Goal: Information Seeking & Learning: Find specific page/section

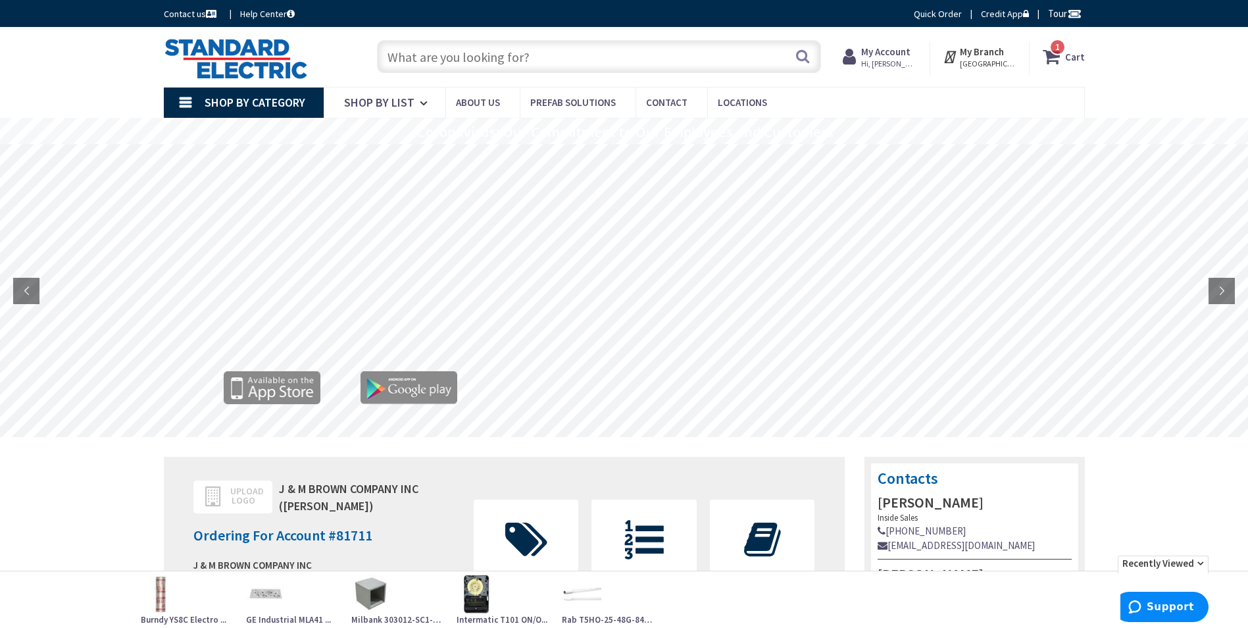
click at [591, 55] on input "text" at bounding box center [599, 56] width 444 height 33
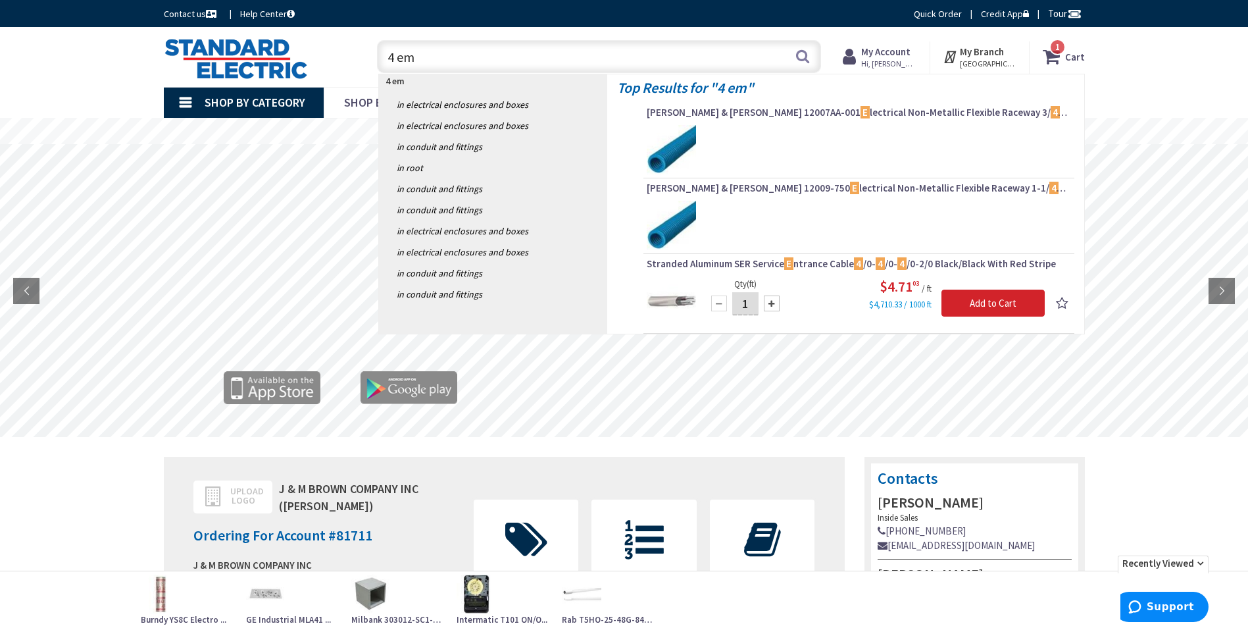
type input "4 emt"
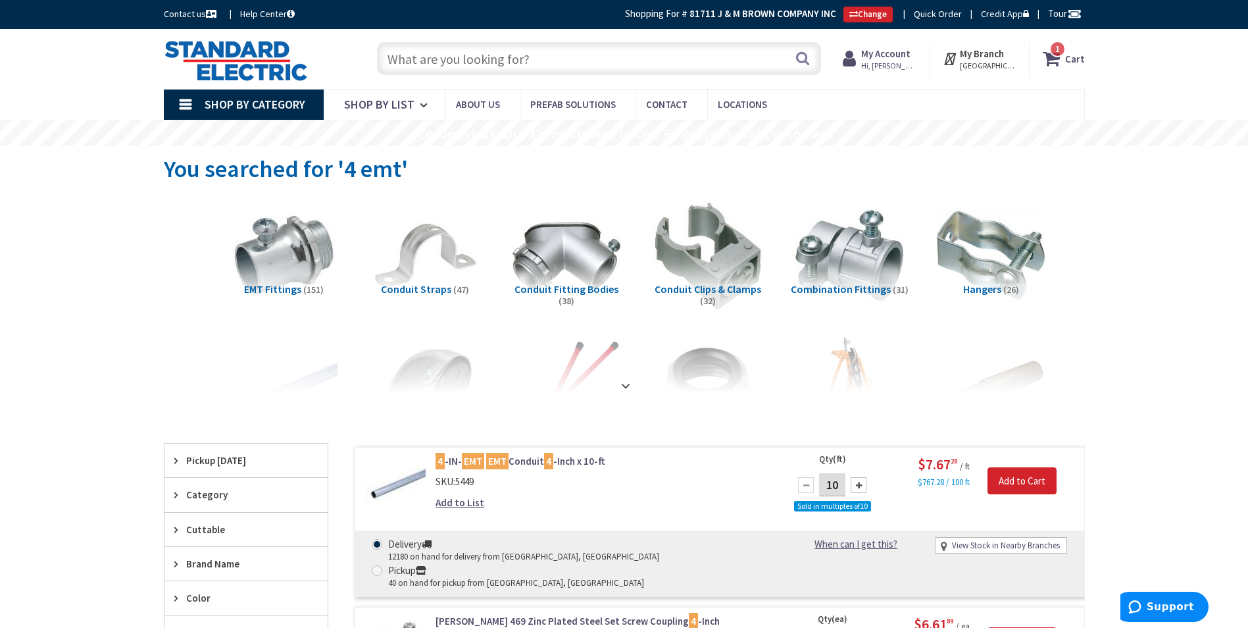
click at [554, 51] on input "text" at bounding box center [599, 58] width 444 height 33
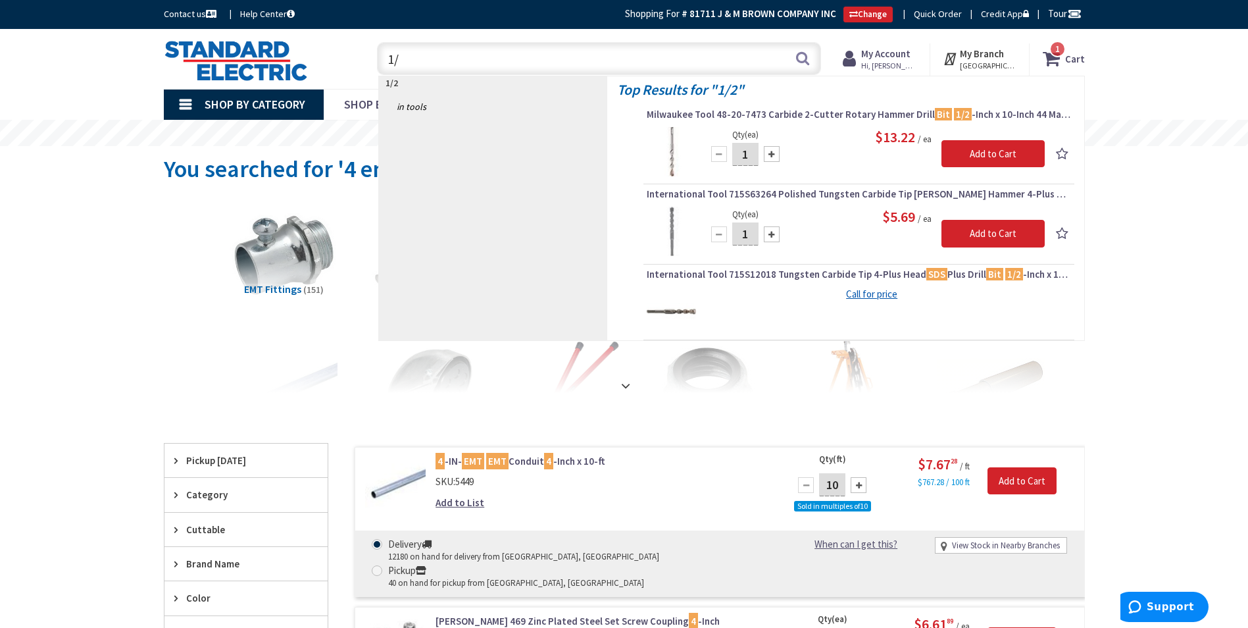
type input "1"
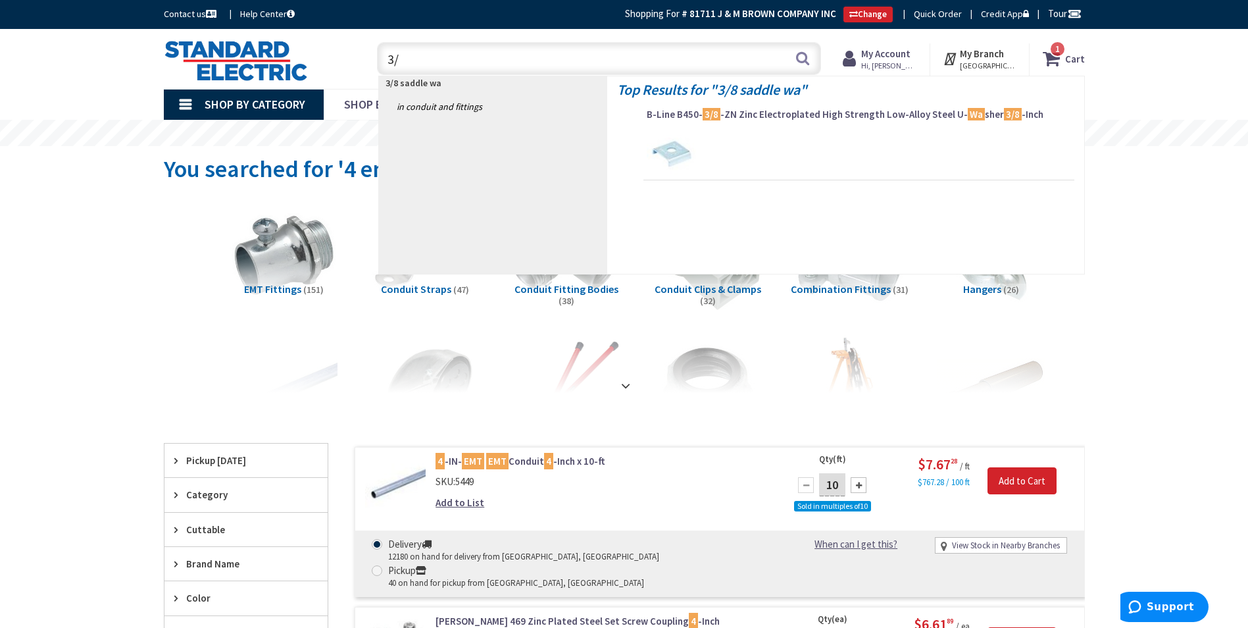
type input "3"
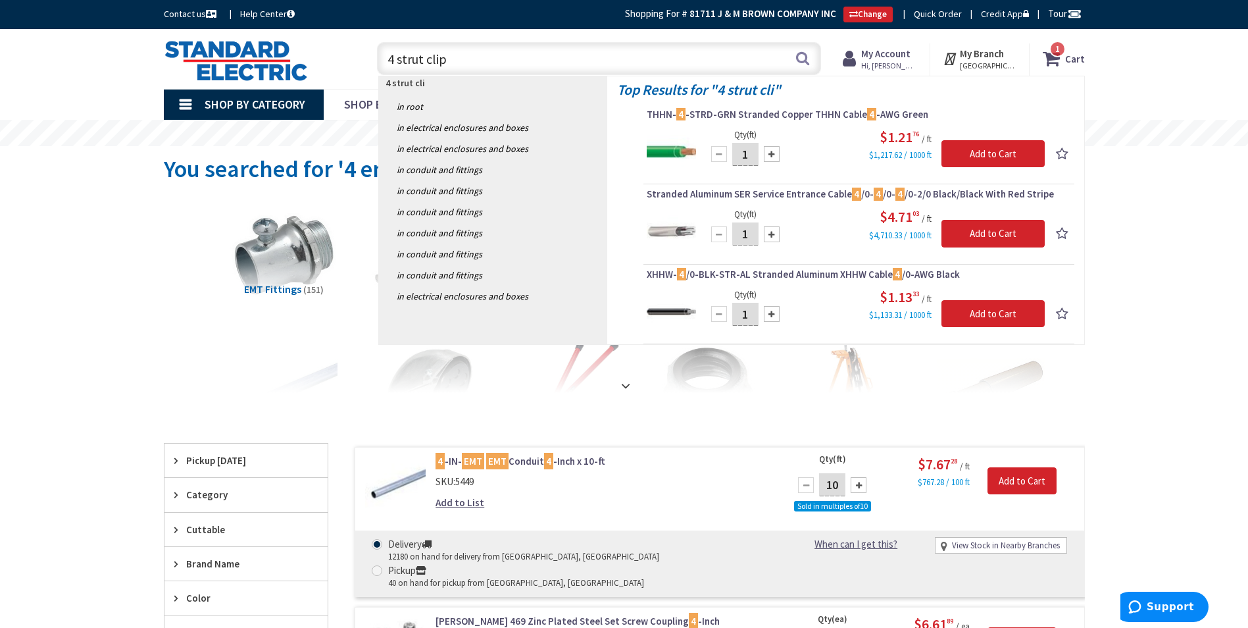
type input "4 strut clips"
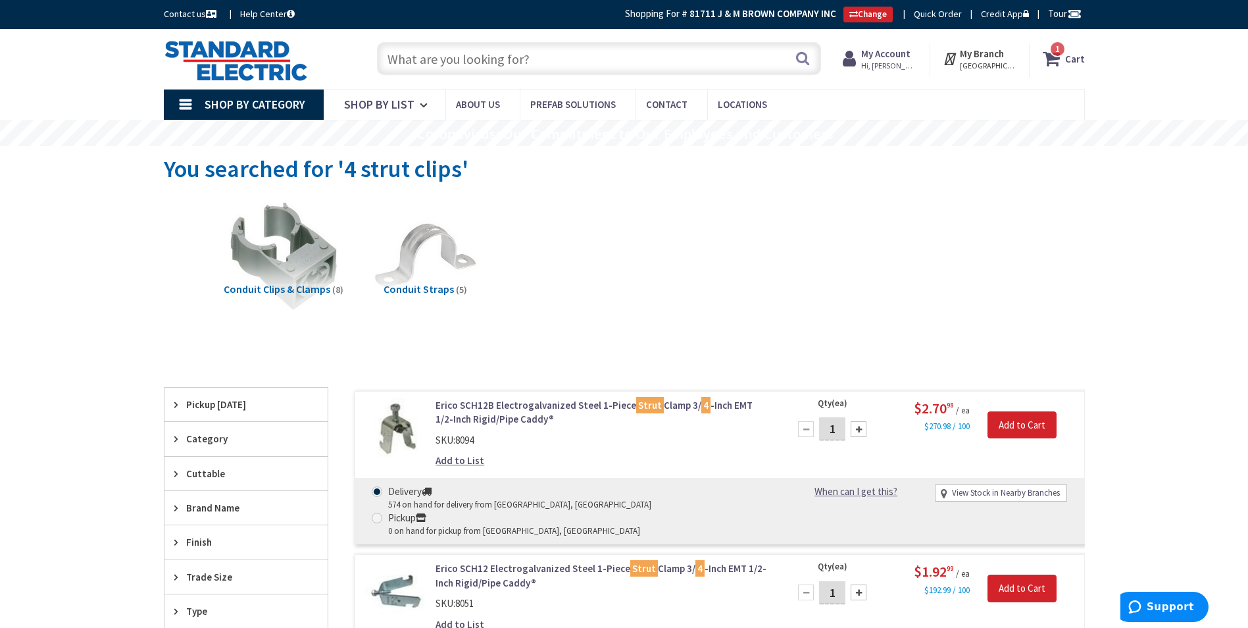
click at [478, 48] on input "text" at bounding box center [599, 58] width 444 height 33
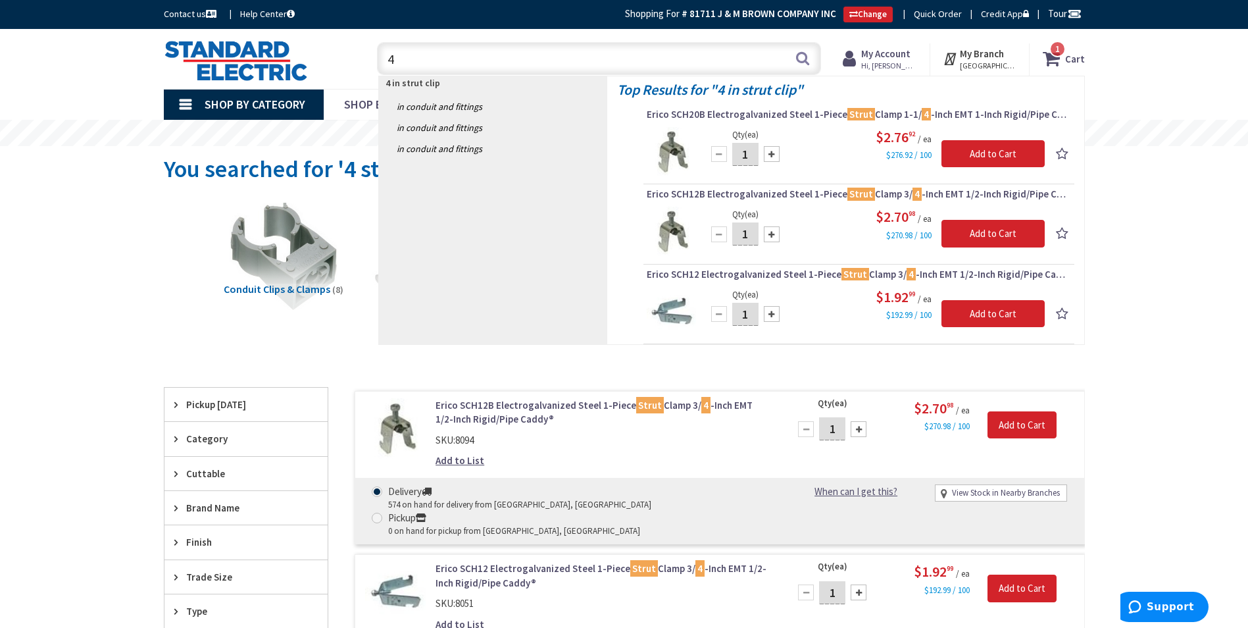
type input "4"
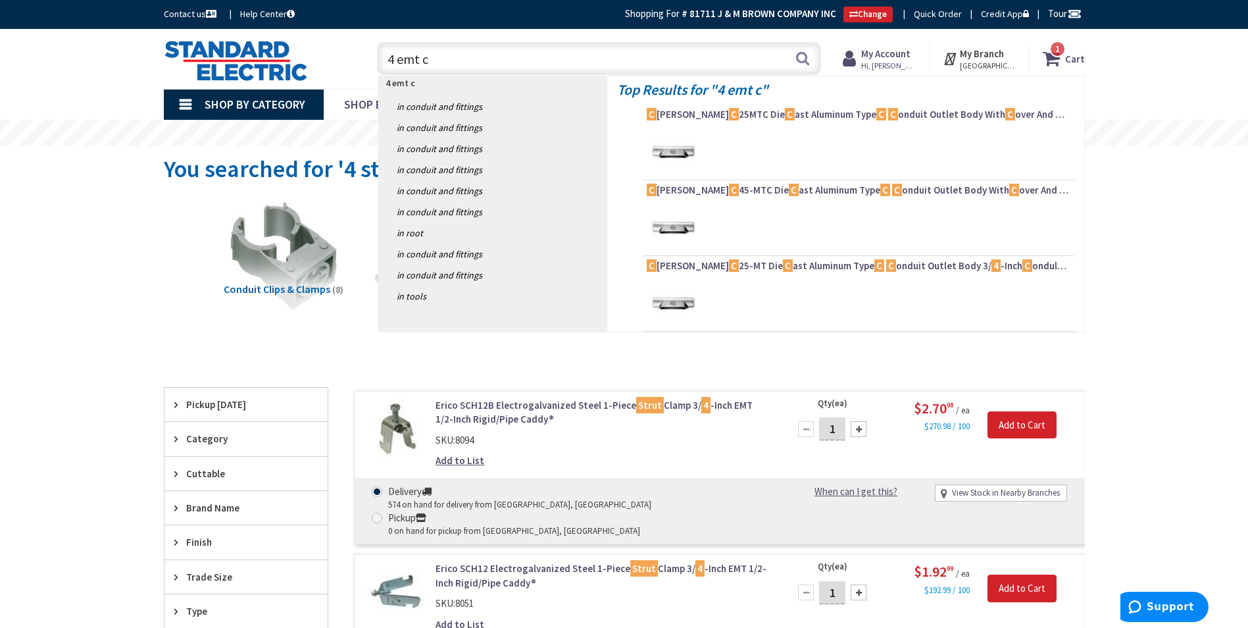
type input "4 emt"
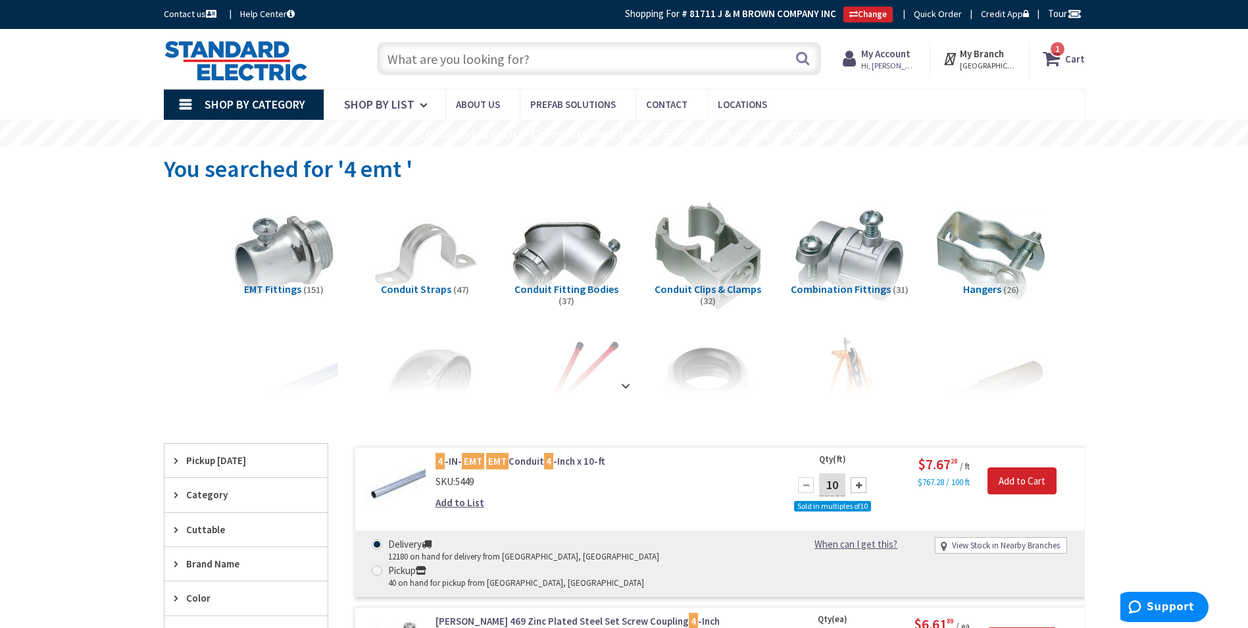
click at [630, 59] on input "text" at bounding box center [599, 58] width 444 height 33
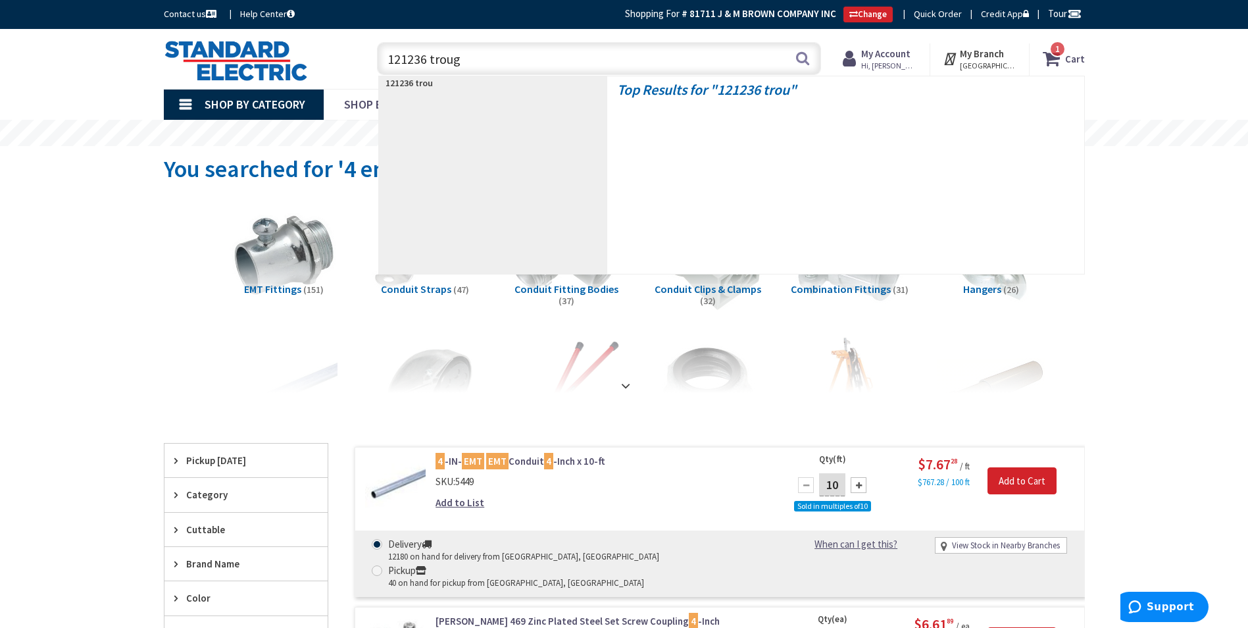
type input "121236 trough"
